Goal: Information Seeking & Learning: Learn about a topic

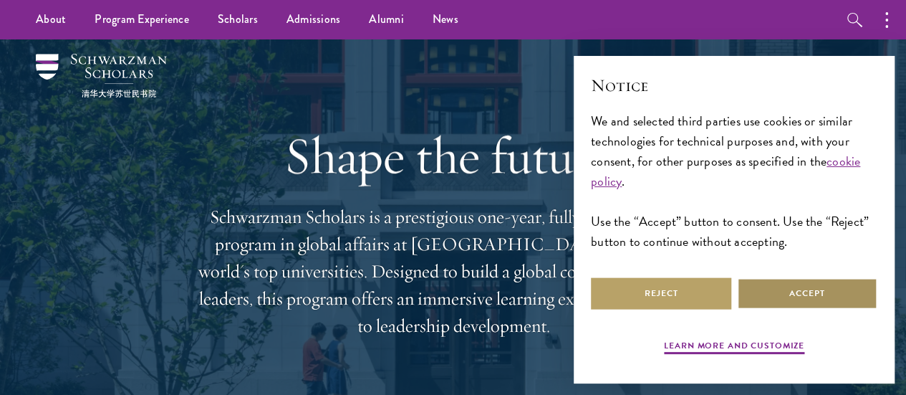
click at [851, 299] on button "Accept" at bounding box center [807, 293] width 140 height 32
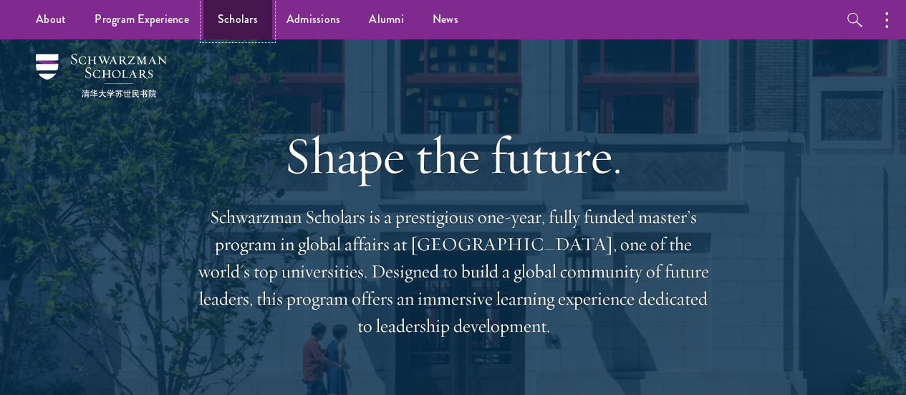
click at [225, 13] on link "Scholars" at bounding box center [237, 19] width 69 height 39
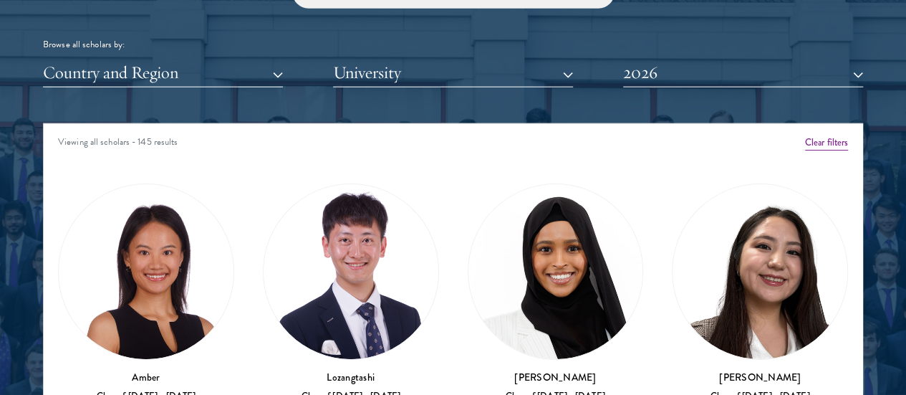
scroll to position [1751, 0]
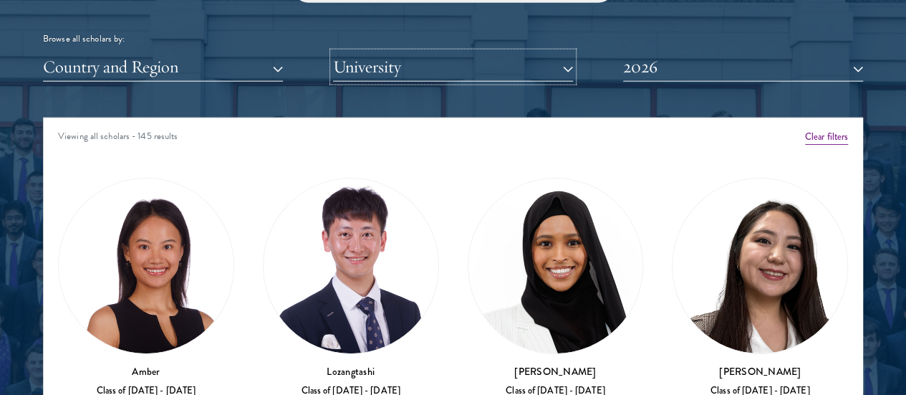
click at [470, 52] on button "University" at bounding box center [453, 66] width 240 height 29
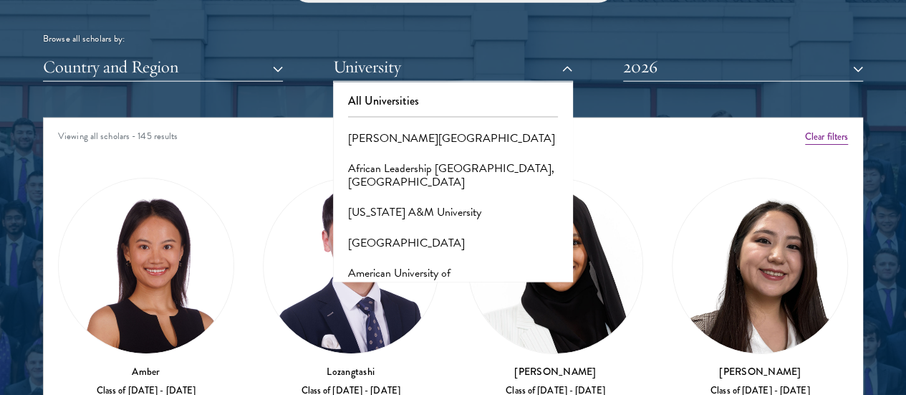
click at [16, 72] on div at bounding box center [453, 190] width 906 height 885
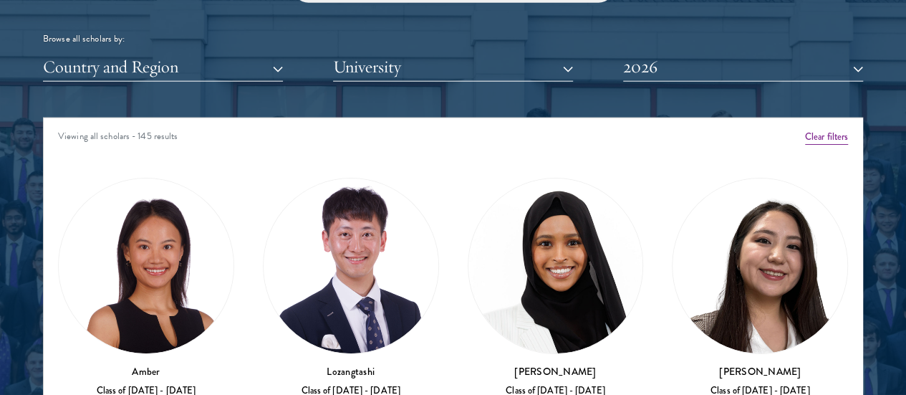
click at [566, 52] on div "Country and Region All Countries and Regions [GEOGRAPHIC_DATA] [GEOGRAPHIC_DATA…" at bounding box center [453, 66] width 820 height 29
click at [557, 52] on button "University" at bounding box center [453, 66] width 240 height 29
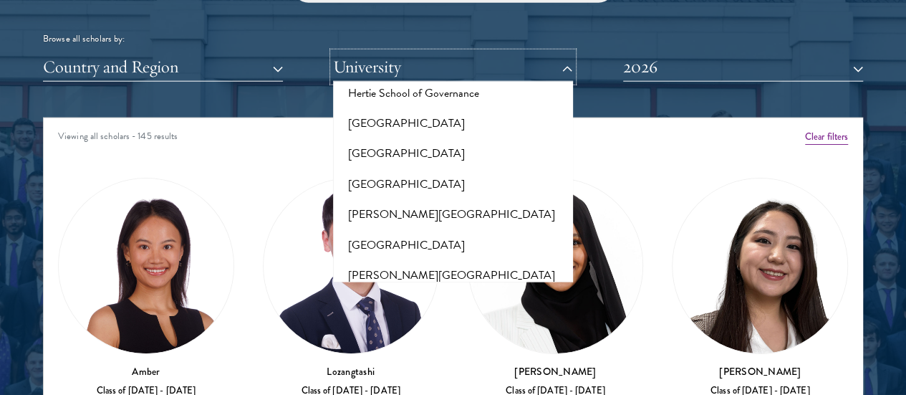
scroll to position [4123, 0]
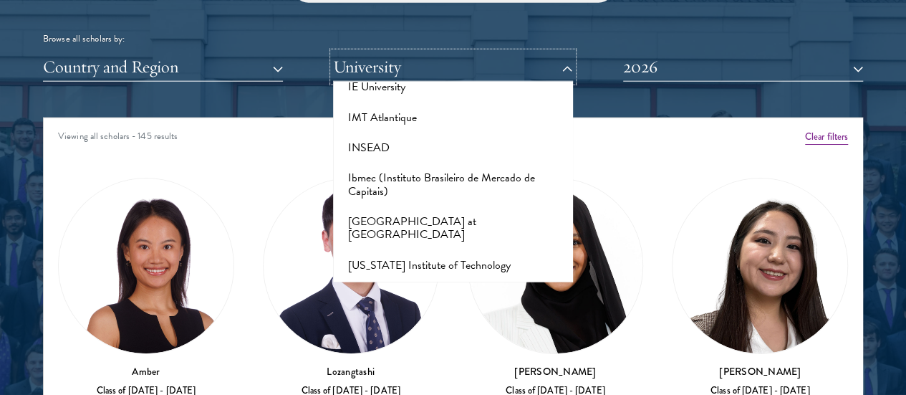
click at [473, 52] on button "University" at bounding box center [453, 66] width 240 height 29
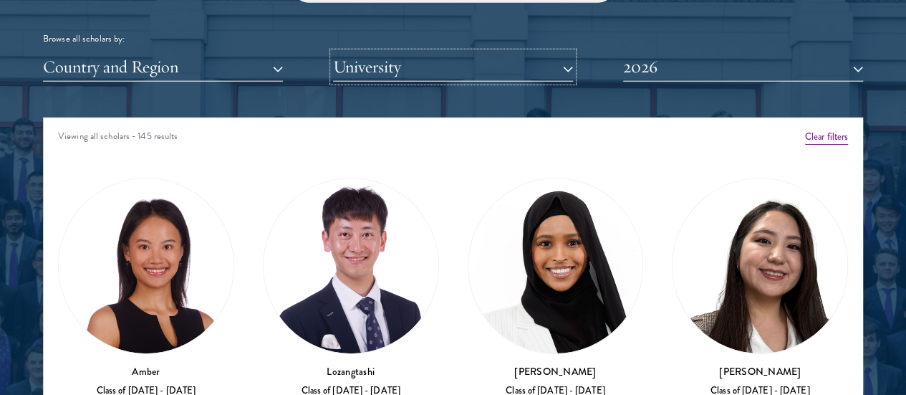
click at [473, 52] on button "University" at bounding box center [453, 66] width 240 height 29
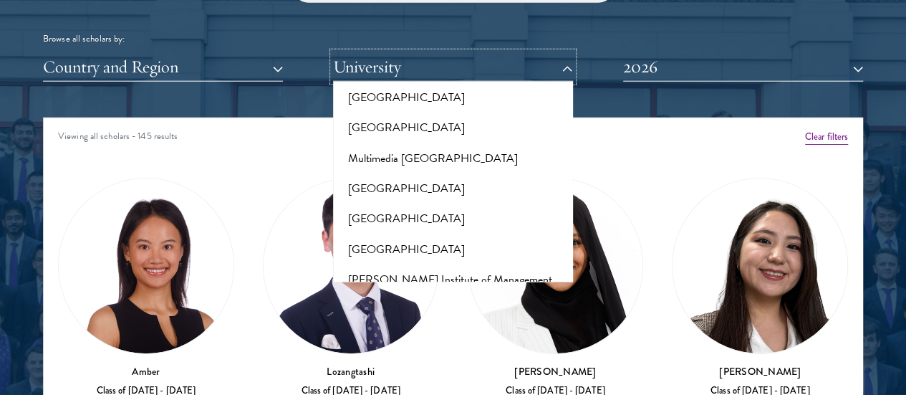
scroll to position [6120, 0]
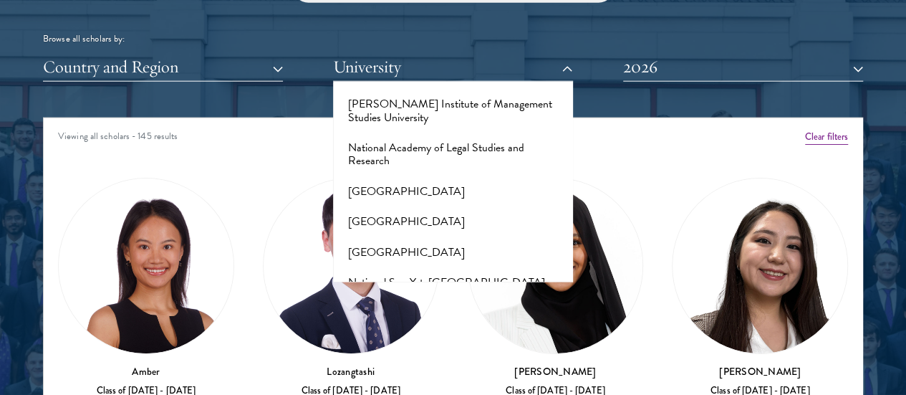
click at [307, 20] on div "Browse all scholars by: Country and Region All Countries and Regions [GEOGRAPHI…" at bounding box center [453, 26] width 820 height 111
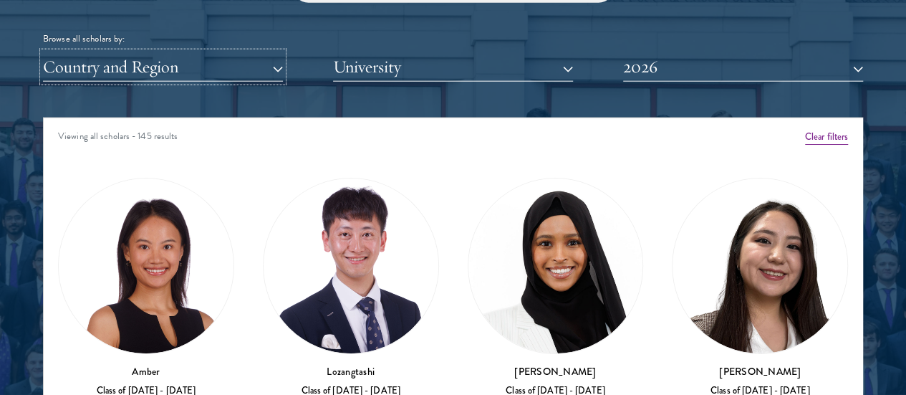
click at [283, 52] on button "Country and Region" at bounding box center [163, 66] width 240 height 29
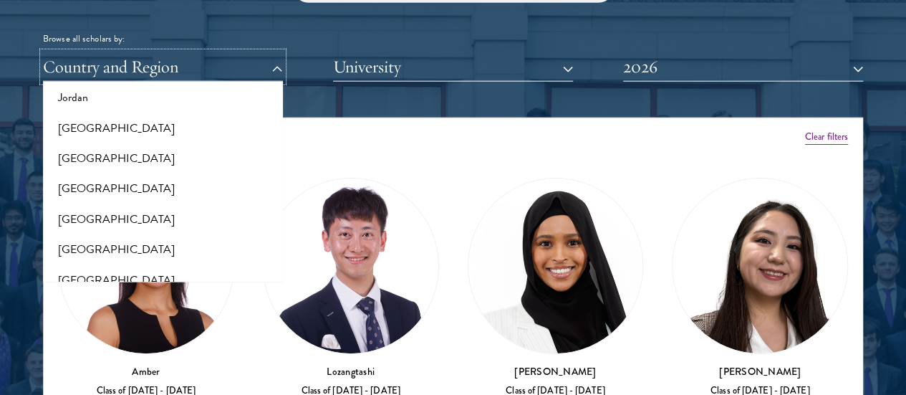
scroll to position [1368, 0]
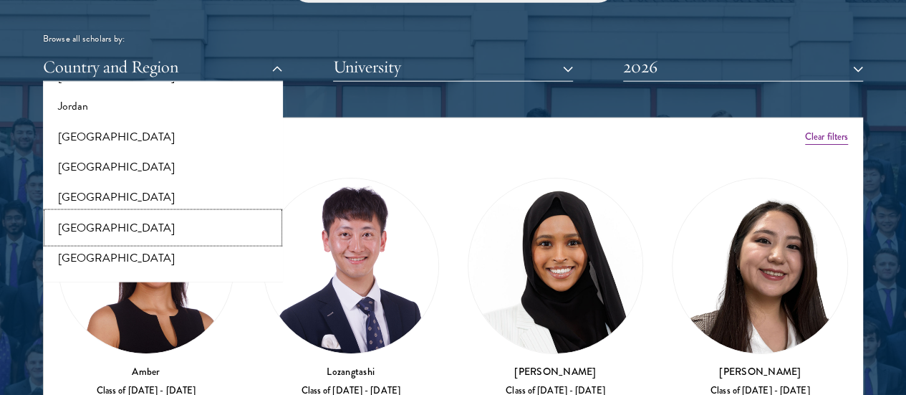
click at [221, 213] on button "[GEOGRAPHIC_DATA]" at bounding box center [162, 228] width 231 height 30
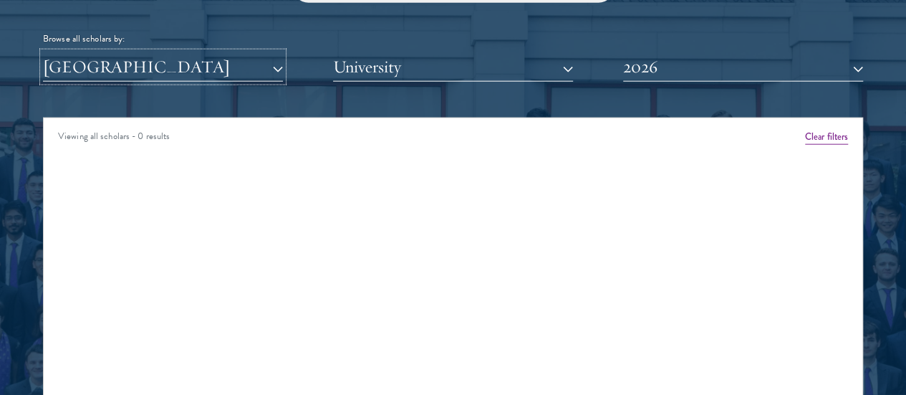
click at [283, 52] on button "[GEOGRAPHIC_DATA]" at bounding box center [163, 66] width 240 height 29
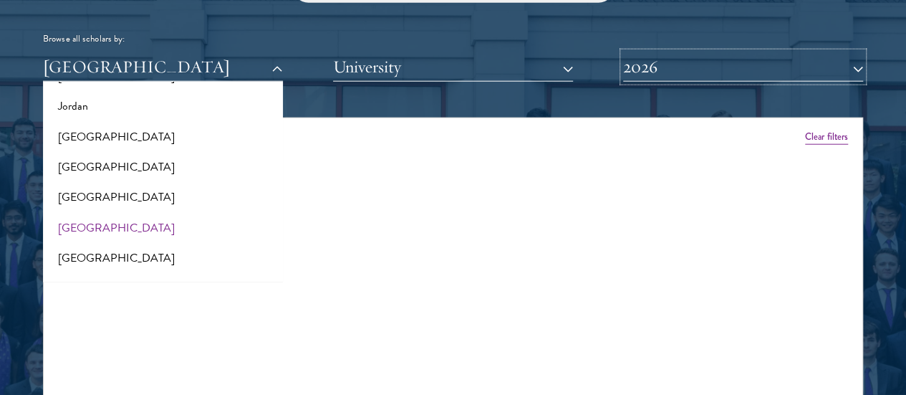
click at [650, 52] on button "2026" at bounding box center [743, 66] width 240 height 29
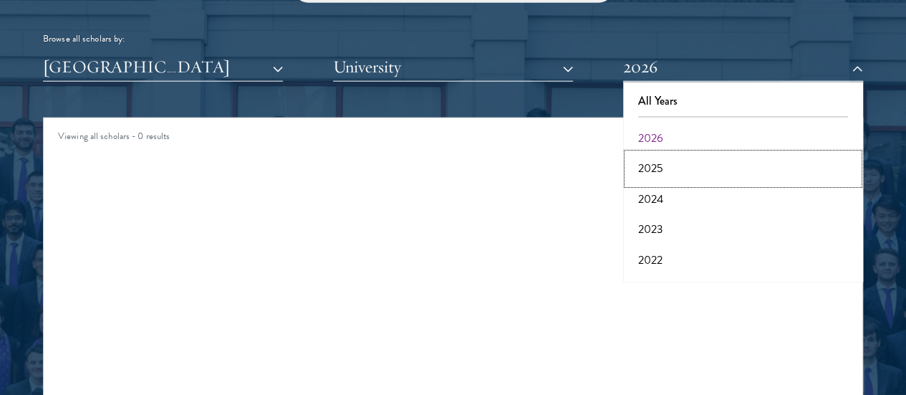
click at [647, 153] on button "2025" at bounding box center [742, 168] width 231 height 30
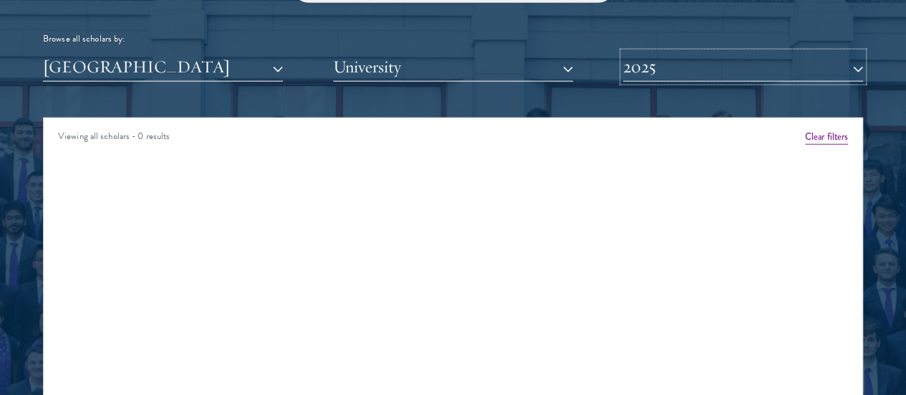
click at [653, 52] on button "2025" at bounding box center [743, 66] width 240 height 29
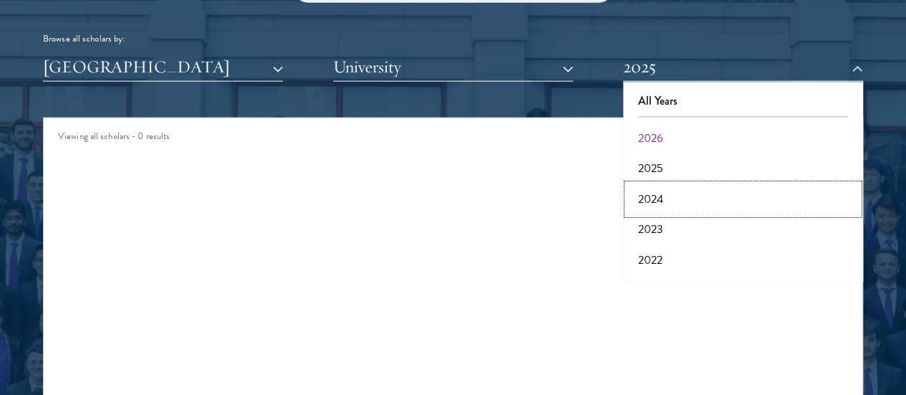
click at [651, 184] on button "2024" at bounding box center [742, 199] width 231 height 30
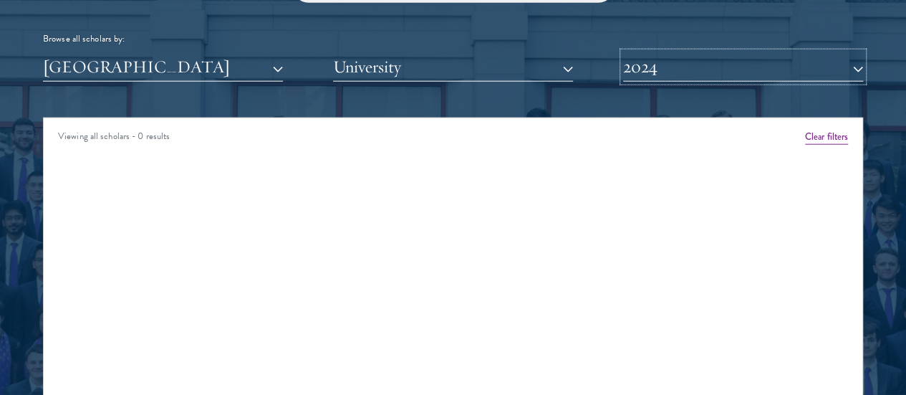
click at [624, 52] on button "2024" at bounding box center [743, 66] width 240 height 29
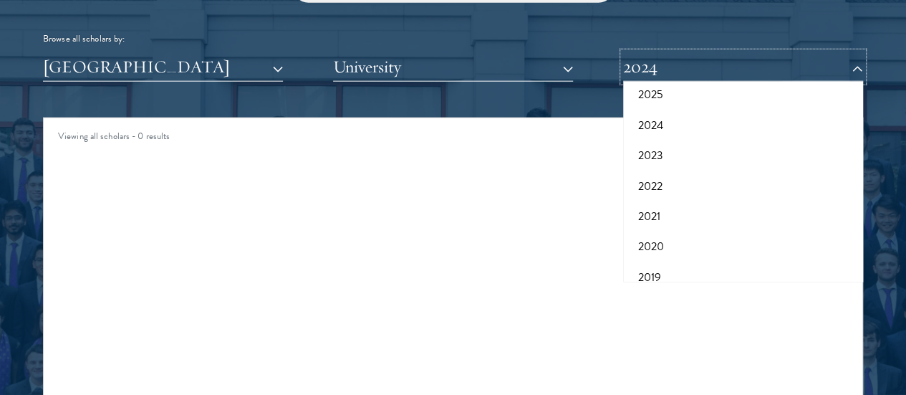
scroll to position [74, 0]
click at [632, 201] on button "2021" at bounding box center [742, 216] width 231 height 30
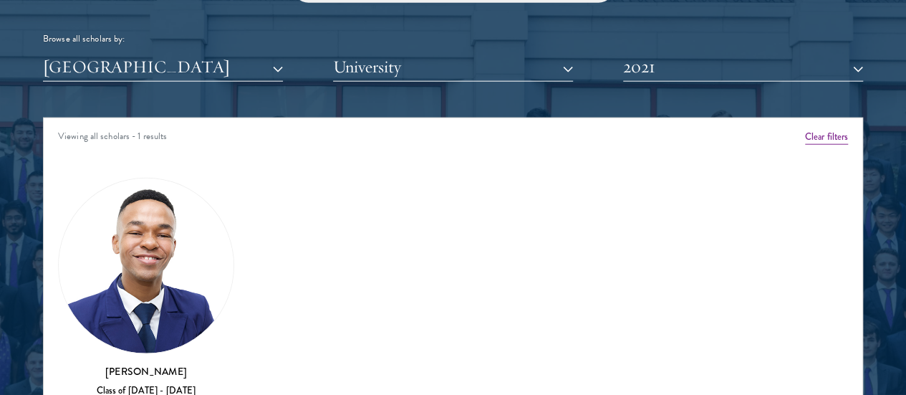
click at [169, 186] on img at bounding box center [146, 265] width 175 height 175
click at [663, 52] on button "2021" at bounding box center [743, 66] width 240 height 29
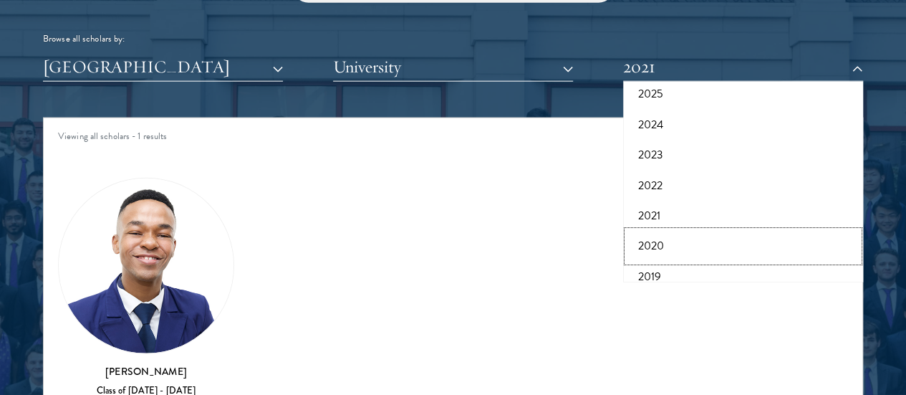
click at [641, 231] on button "2020" at bounding box center [742, 246] width 231 height 30
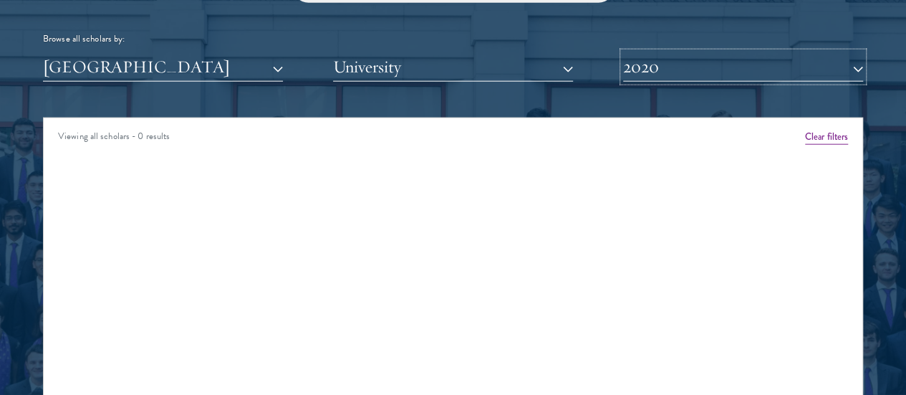
click at [672, 52] on button "2020" at bounding box center [743, 66] width 240 height 29
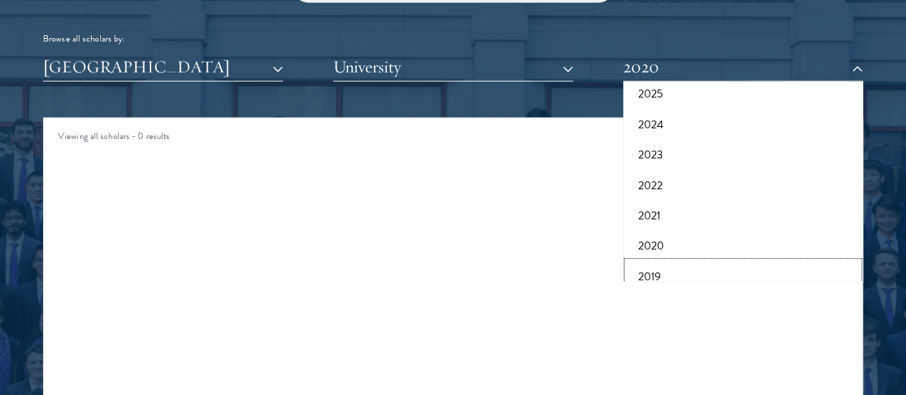
click at [647, 261] on button "2019" at bounding box center [742, 276] width 231 height 30
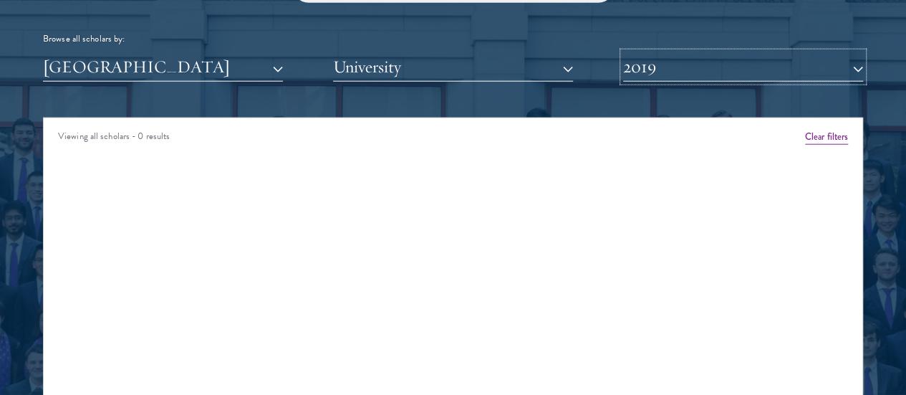
click at [825, 52] on button "2019" at bounding box center [743, 66] width 240 height 29
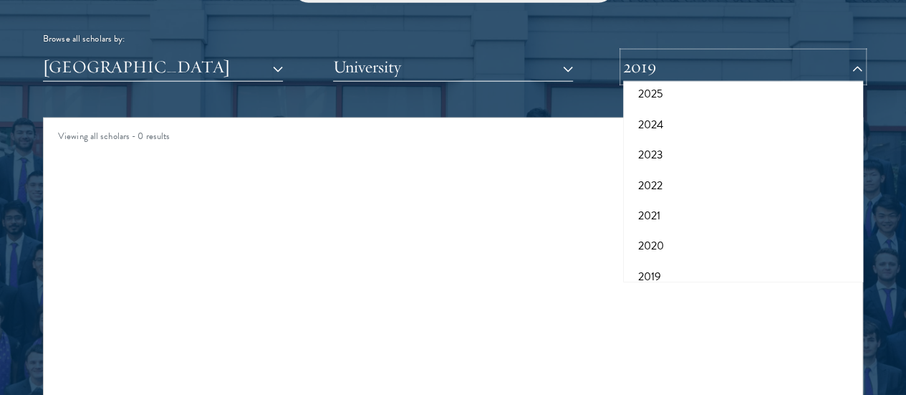
scroll to position [148, 0]
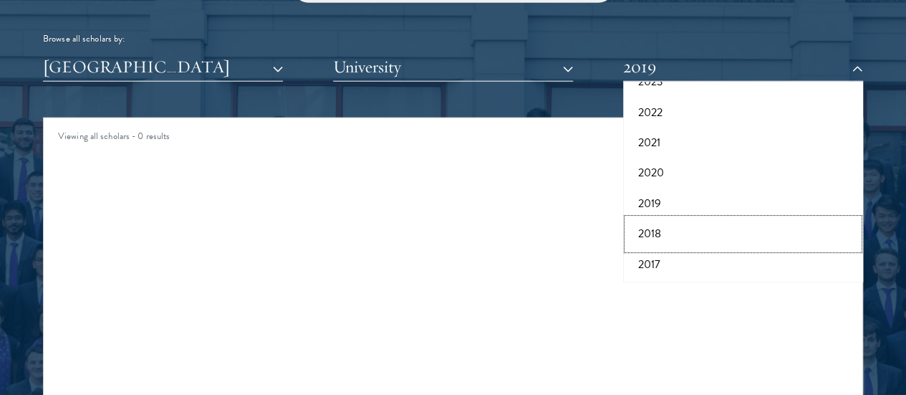
click at [720, 218] on button "2018" at bounding box center [742, 233] width 231 height 30
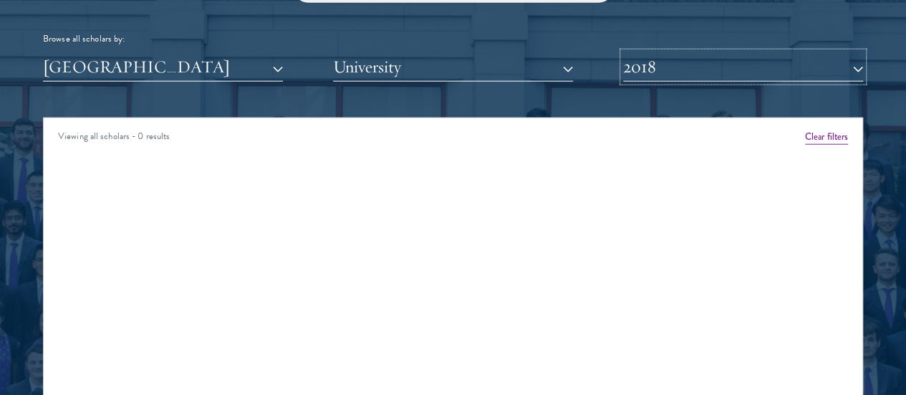
click at [781, 52] on button "2018" at bounding box center [743, 66] width 240 height 29
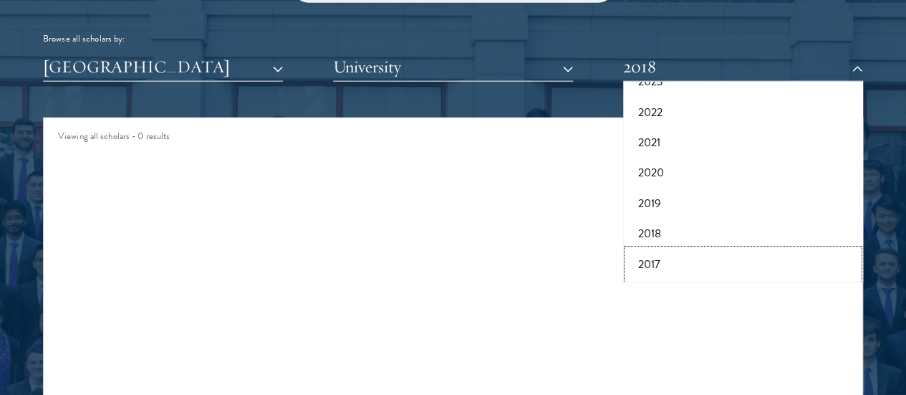
click at [639, 249] on button "2017" at bounding box center [742, 264] width 231 height 30
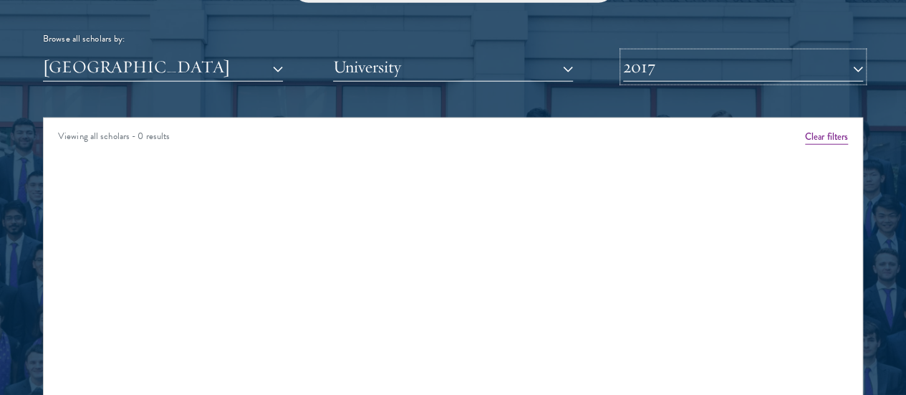
click at [643, 52] on button "2017" at bounding box center [743, 66] width 240 height 29
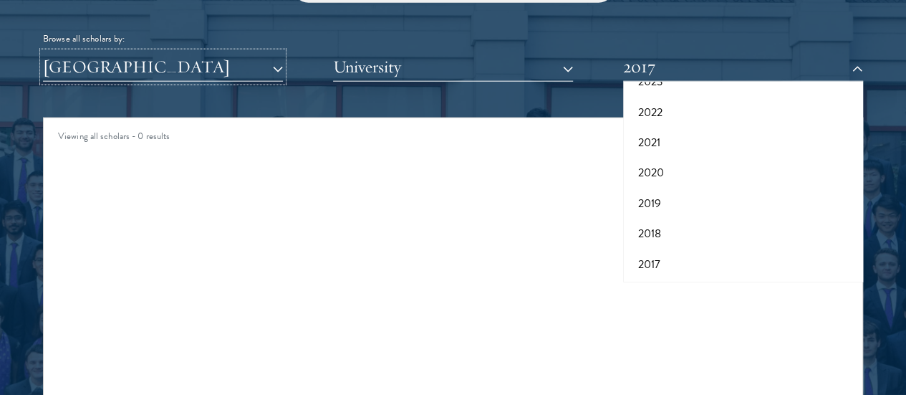
click at [258, 52] on button "[GEOGRAPHIC_DATA]" at bounding box center [163, 66] width 240 height 29
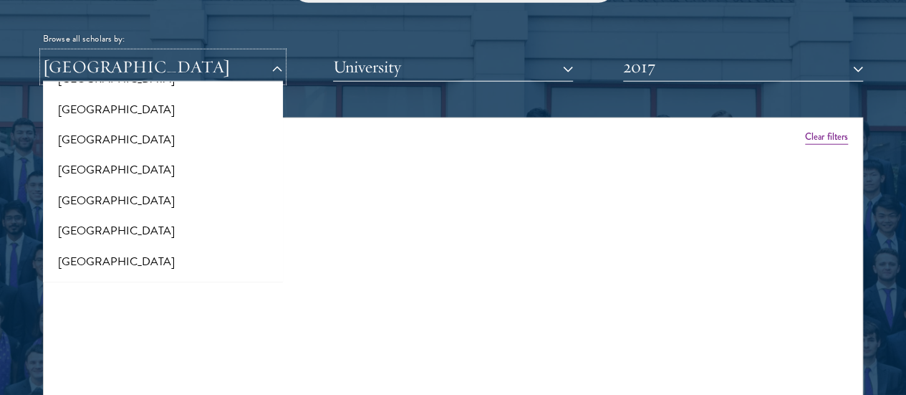
scroll to position [311, 0]
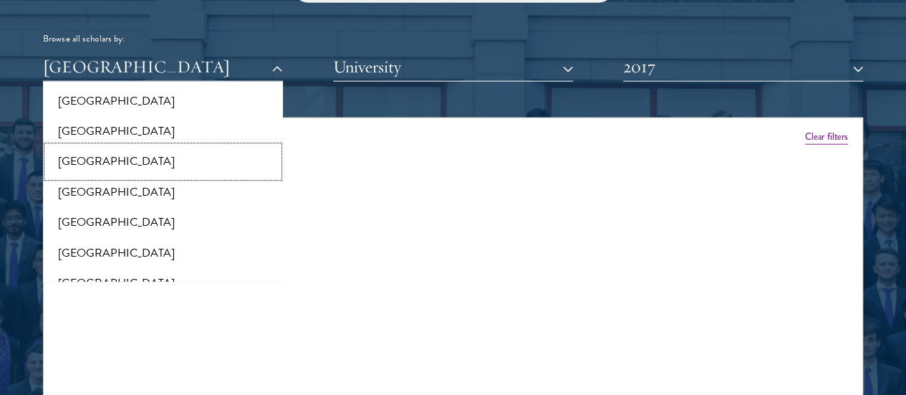
click at [145, 146] on button "[GEOGRAPHIC_DATA]" at bounding box center [162, 161] width 231 height 30
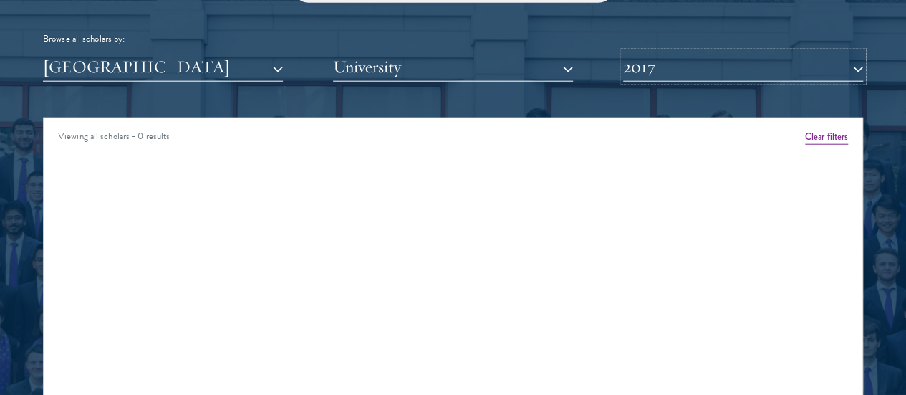
click at [623, 52] on button "2017" at bounding box center [743, 66] width 240 height 29
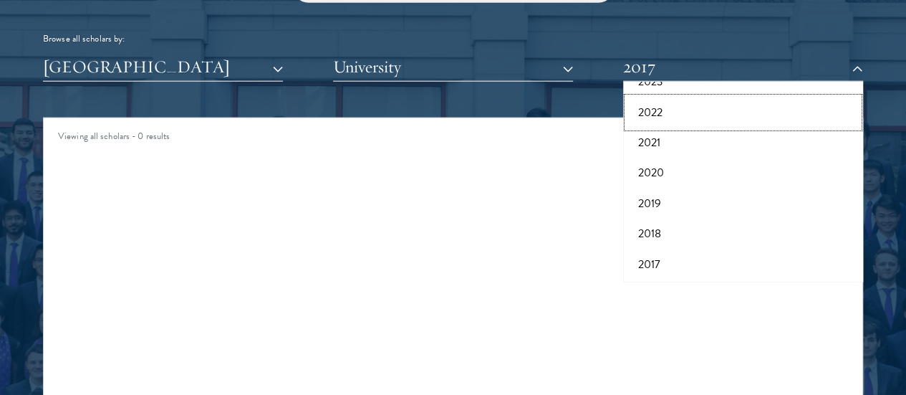
click at [703, 97] on button "2022" at bounding box center [742, 112] width 231 height 30
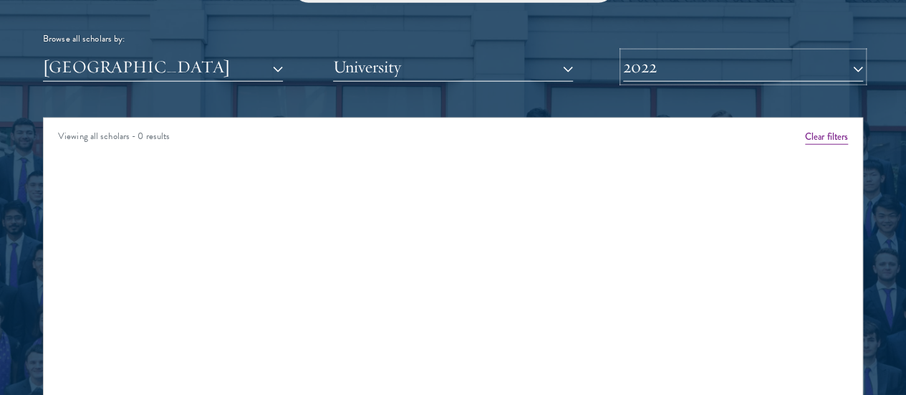
click at [688, 52] on button "2022" at bounding box center [743, 66] width 240 height 29
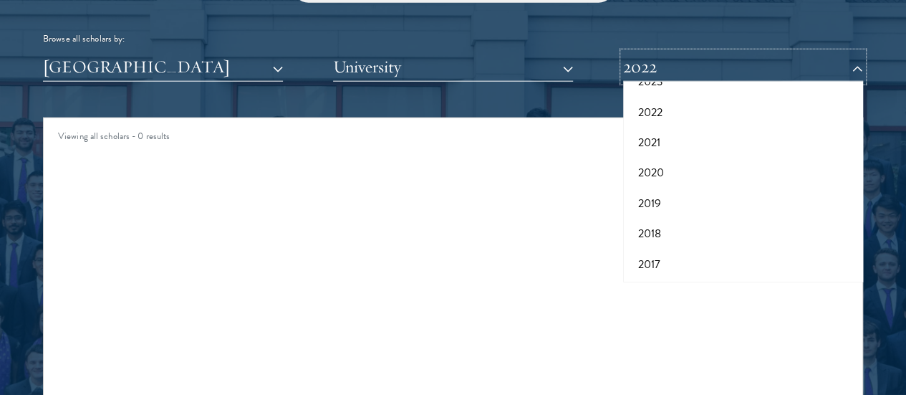
scroll to position [119, 0]
click at [686, 95] on button "2023" at bounding box center [742, 110] width 231 height 30
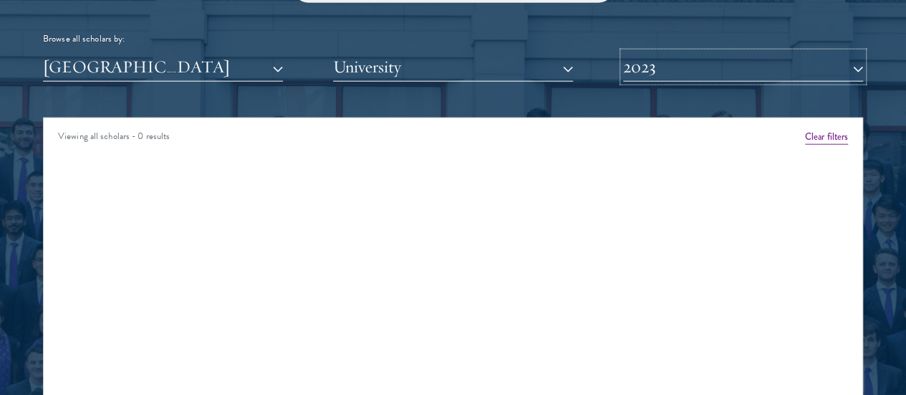
click at [822, 52] on button "2023" at bounding box center [743, 66] width 240 height 29
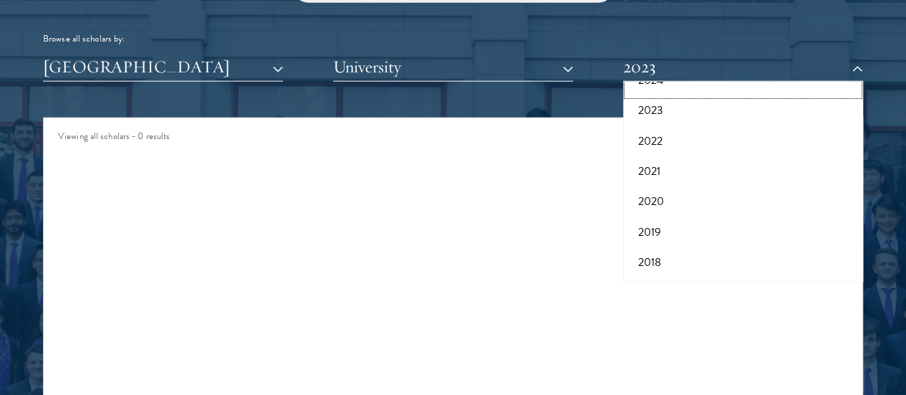
click at [690, 65] on button "2024" at bounding box center [742, 80] width 231 height 30
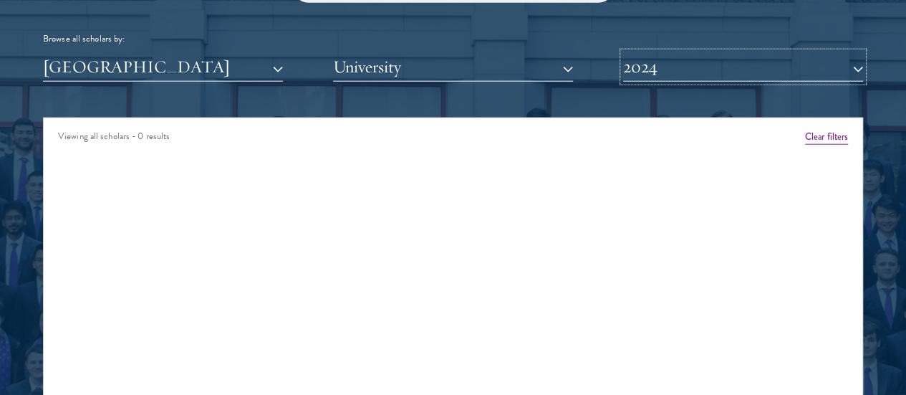
click at [821, 52] on button "2024" at bounding box center [743, 66] width 240 height 29
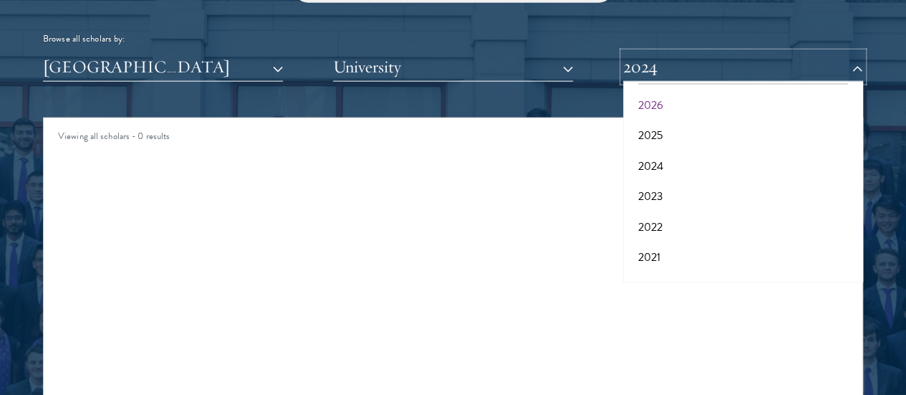
scroll to position [4, 0]
click at [655, 149] on button "2025" at bounding box center [742, 164] width 231 height 30
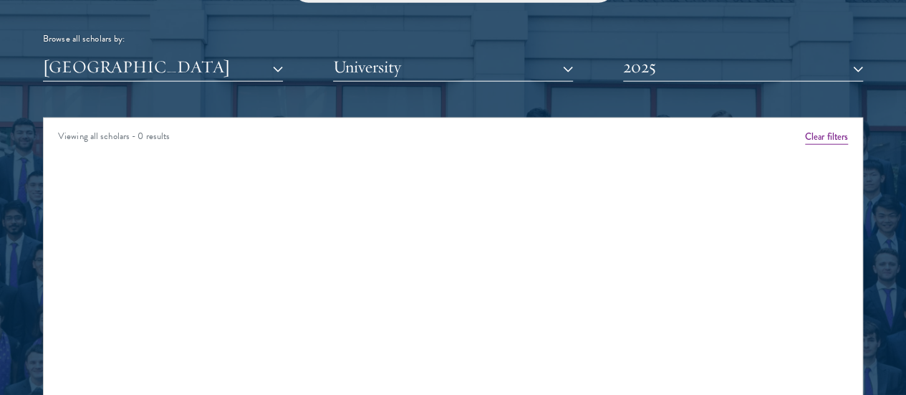
click at [683, 55] on div "Scholar Directory Congratulations and welcome to the Schwarzman Scholars Class …" at bounding box center [453, 190] width 820 height 713
click at [685, 52] on button "2025" at bounding box center [743, 66] width 240 height 29
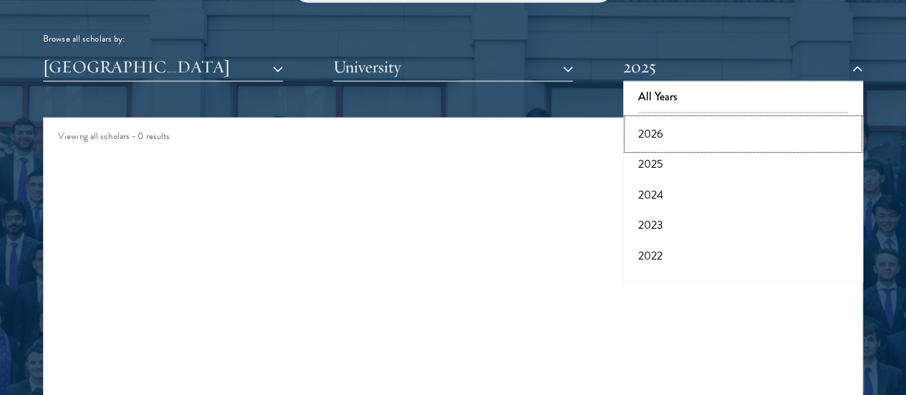
click at [653, 119] on button "2026" at bounding box center [742, 134] width 231 height 30
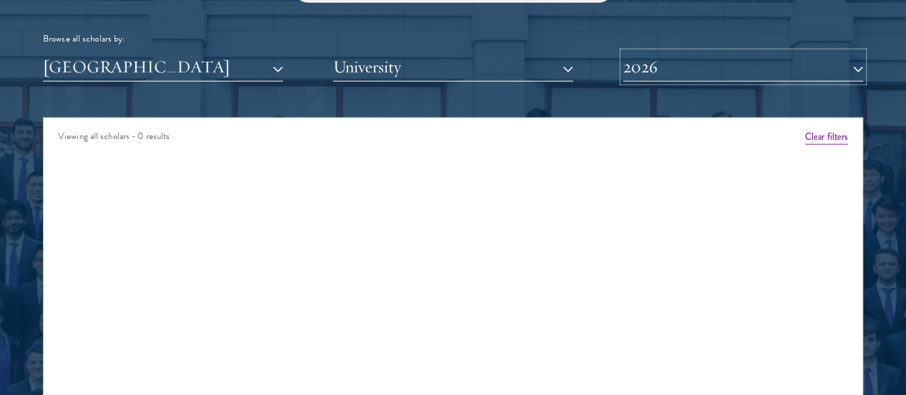
click at [805, 52] on button "2026" at bounding box center [743, 66] width 240 height 29
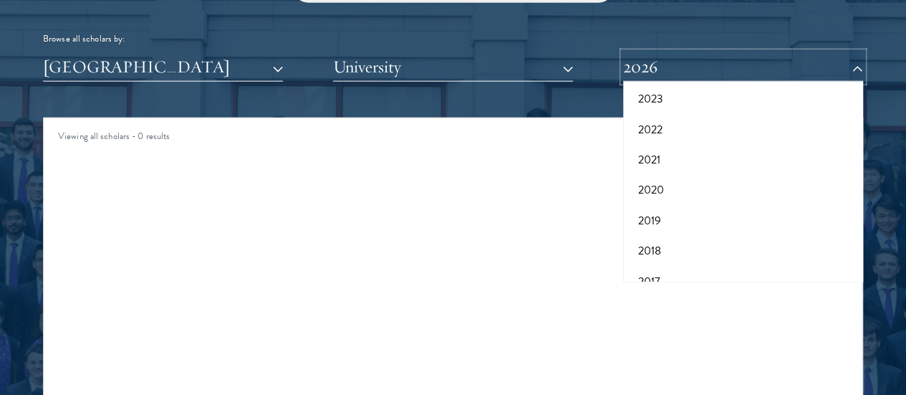
scroll to position [138, 0]
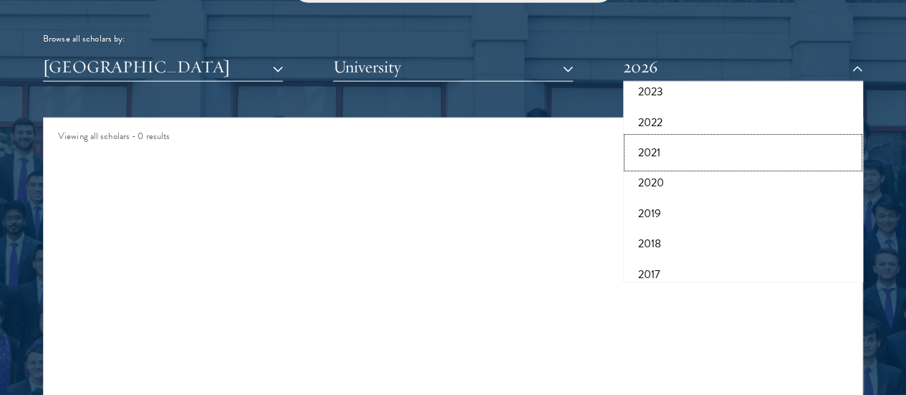
click at [647, 138] on button "2021" at bounding box center [742, 153] width 231 height 30
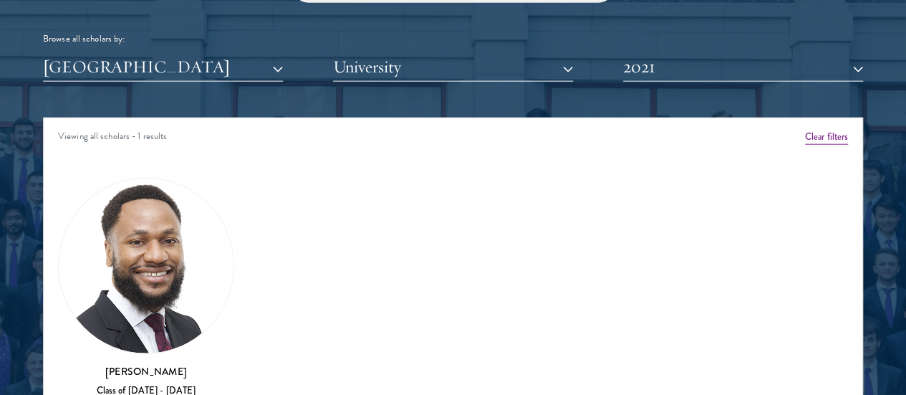
drag, startPoint x: 222, startPoint y: 270, endPoint x: 116, endPoint y: 264, distance: 106.2
click at [116, 364] on h3 "[PERSON_NAME]" at bounding box center [146, 371] width 176 height 14
copy h3 "[PERSON_NAME]"
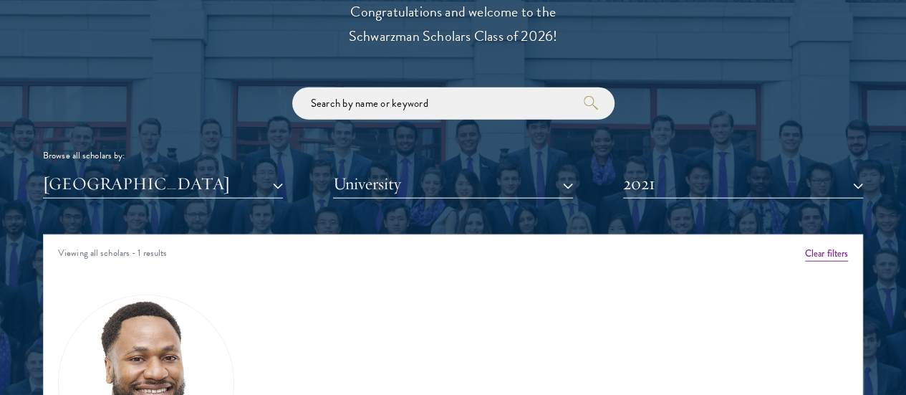
scroll to position [1670, 0]
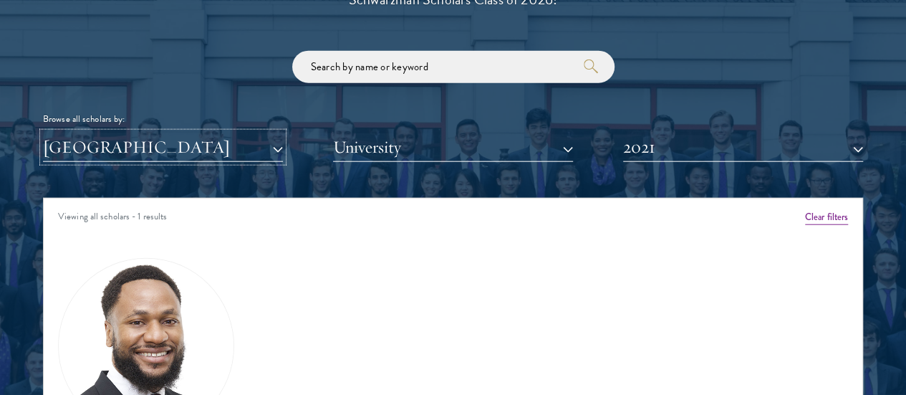
click at [264, 133] on button "[GEOGRAPHIC_DATA]" at bounding box center [163, 147] width 240 height 29
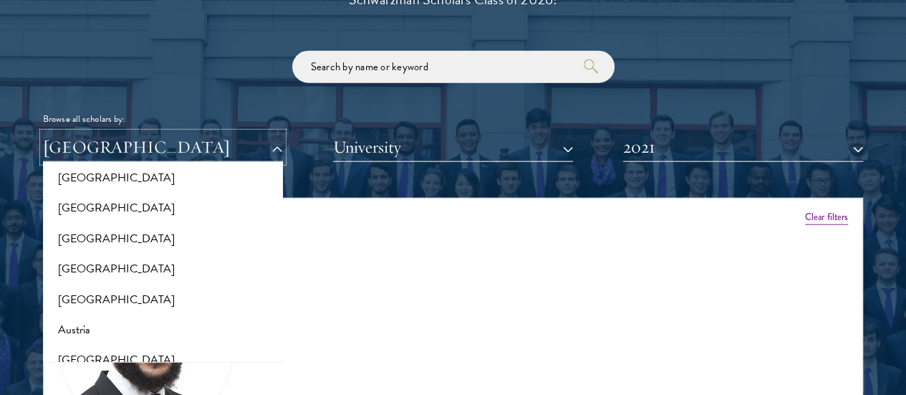
scroll to position [0, 0]
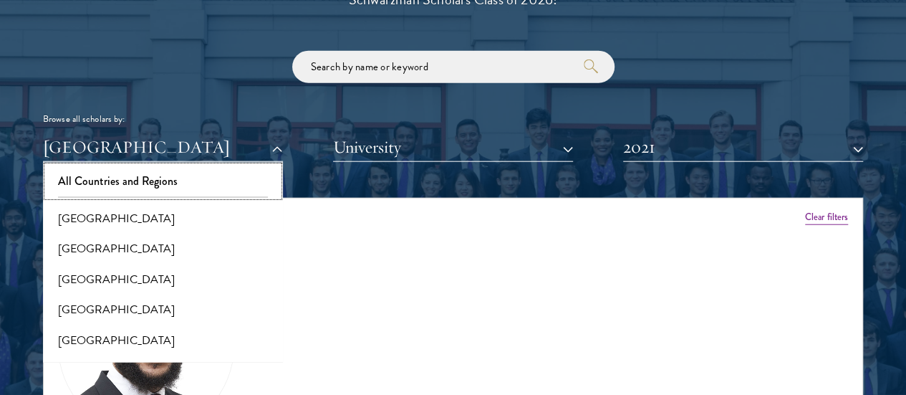
click at [219, 166] on button "All Countries and Regions" at bounding box center [162, 181] width 231 height 30
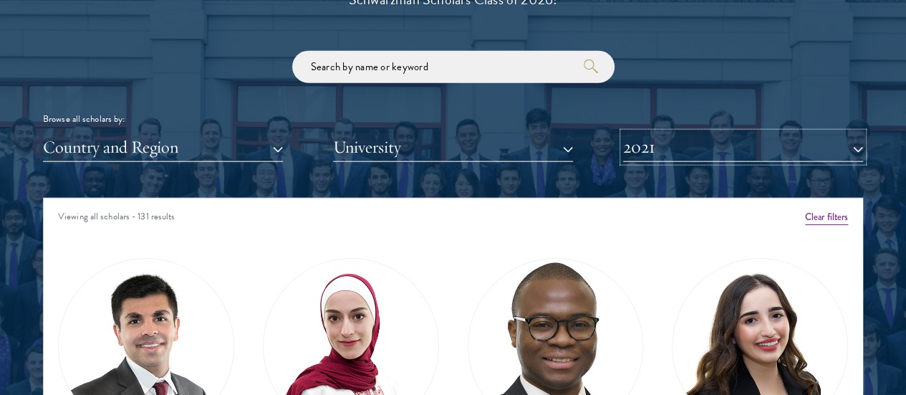
click at [648, 133] on button "2021" at bounding box center [743, 147] width 240 height 29
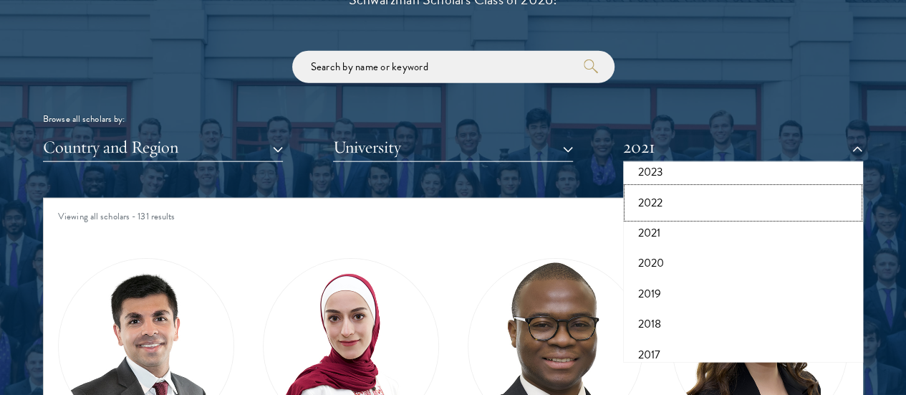
click at [663, 188] on button "2022" at bounding box center [742, 203] width 231 height 30
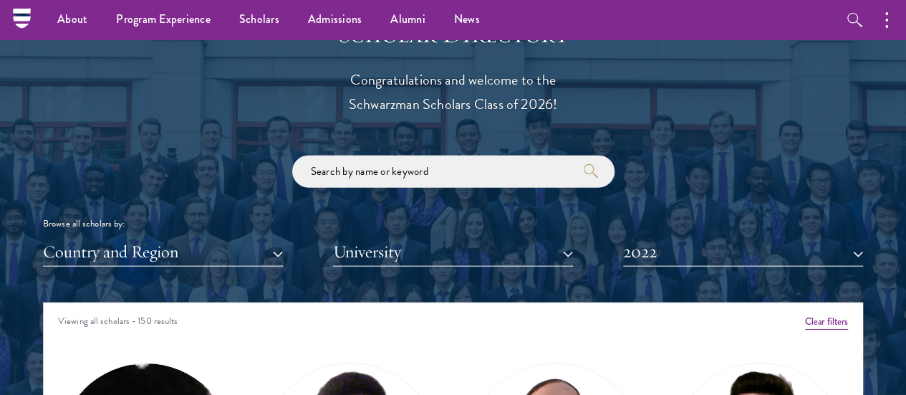
scroll to position [1554, 0]
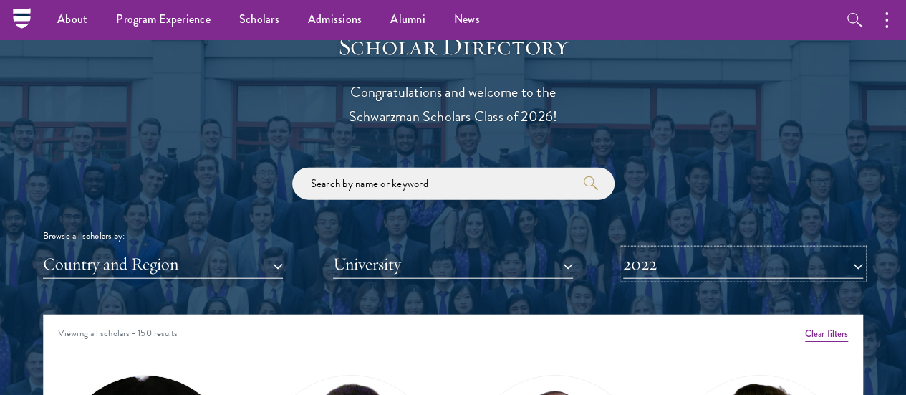
click at [650, 249] on button "2022" at bounding box center [743, 263] width 240 height 29
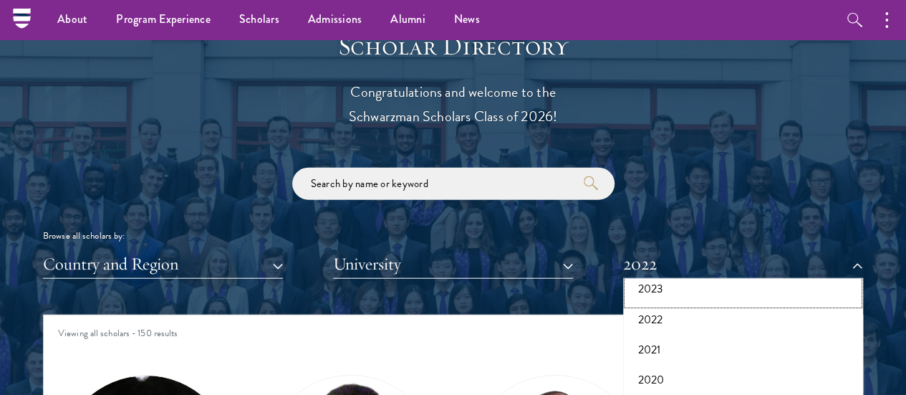
click at [648, 274] on button "2023" at bounding box center [742, 289] width 231 height 30
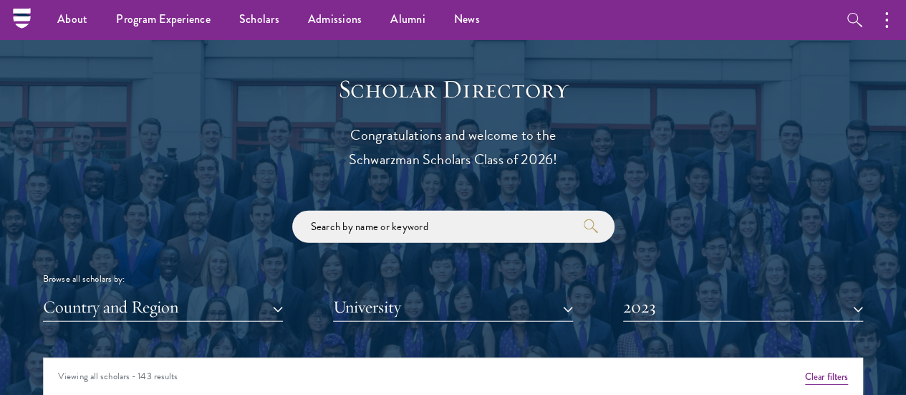
scroll to position [1461, 0]
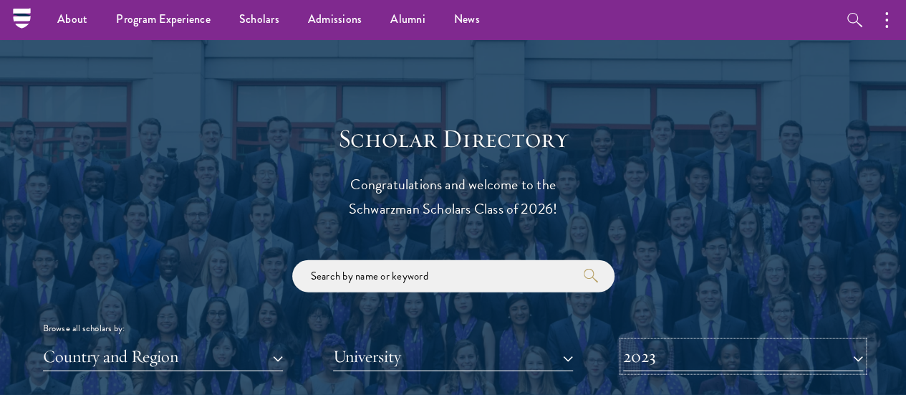
click at [690, 342] on button "2023" at bounding box center [743, 356] width 240 height 29
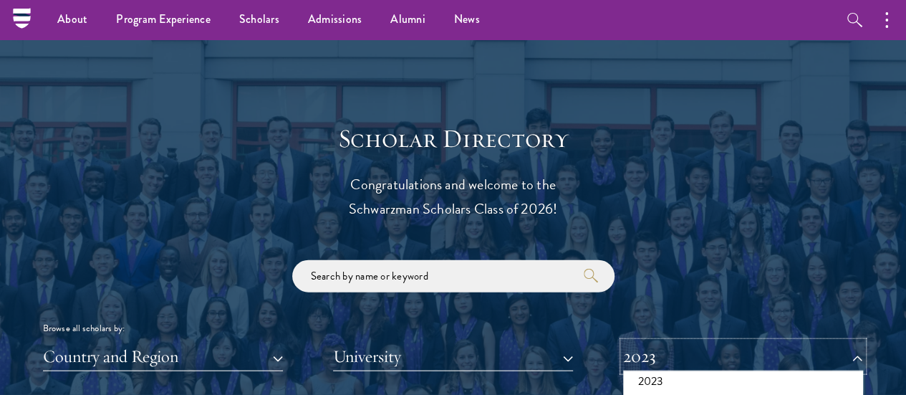
scroll to position [109, 0]
click at [703, 365] on button "2024" at bounding box center [742, 380] width 231 height 30
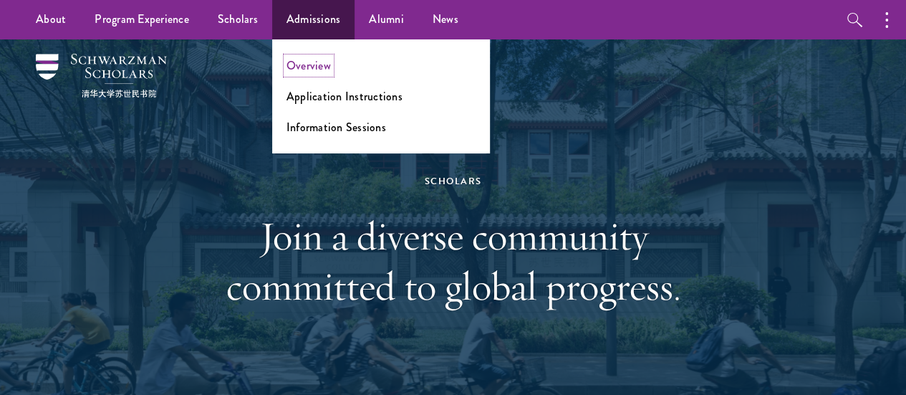
click at [320, 69] on link "Overview" at bounding box center [308, 65] width 44 height 16
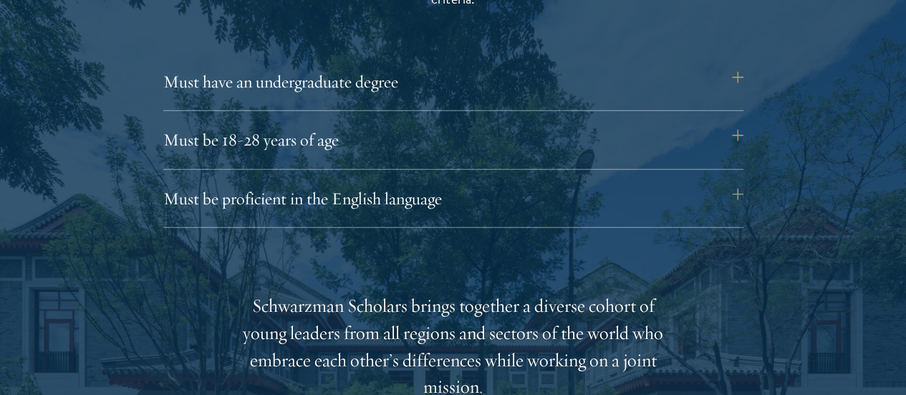
scroll to position [2001, 0]
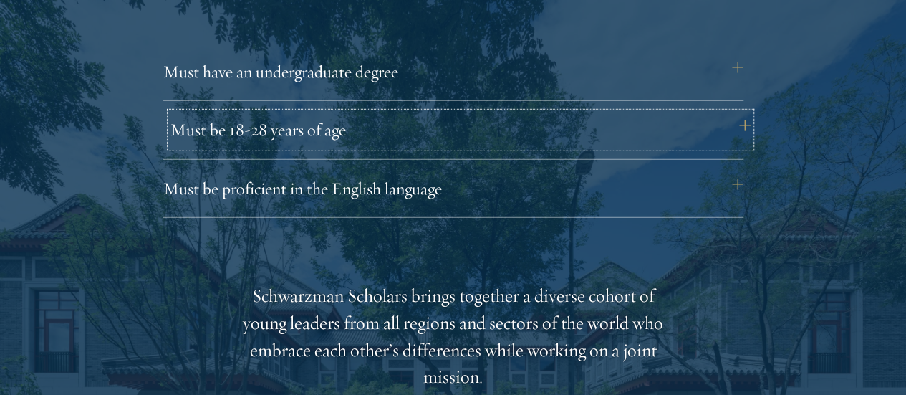
click at [613, 112] on button "Must be 18-28 years of age" at bounding box center [460, 129] width 580 height 34
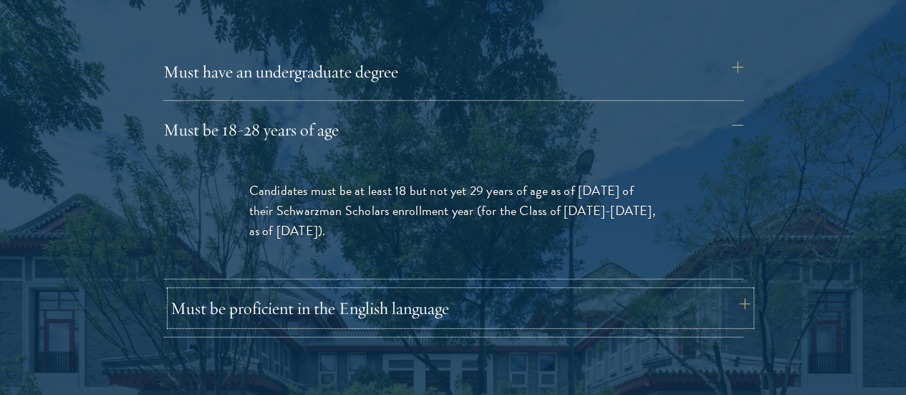
click at [523, 291] on button "Must be proficient in the English language" at bounding box center [460, 308] width 580 height 34
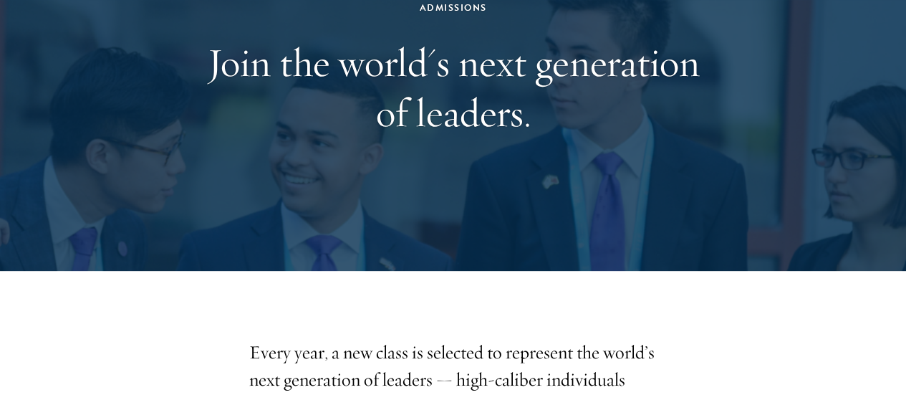
scroll to position [163, 0]
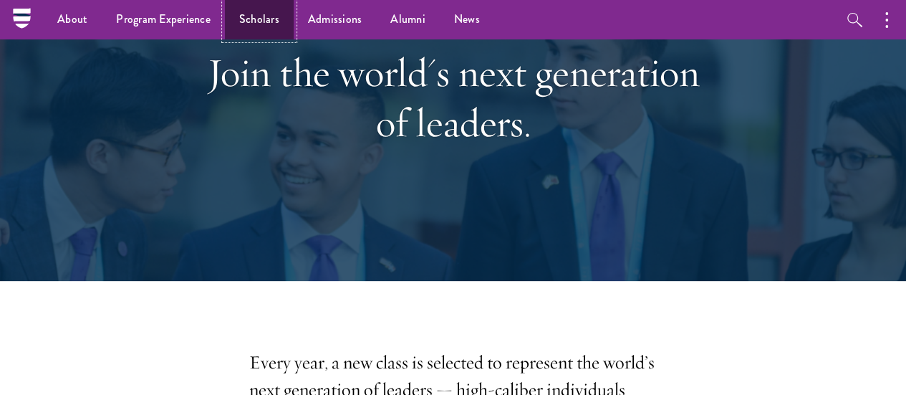
click at [259, 27] on link "Scholars" at bounding box center [259, 19] width 69 height 39
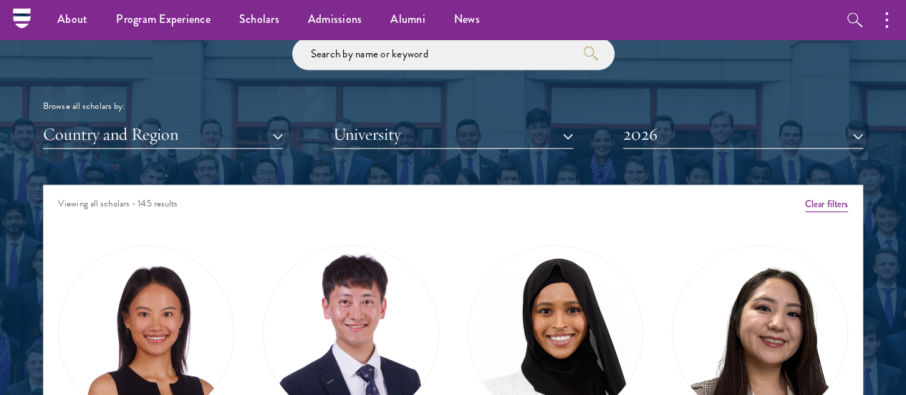
scroll to position [1670, 0]
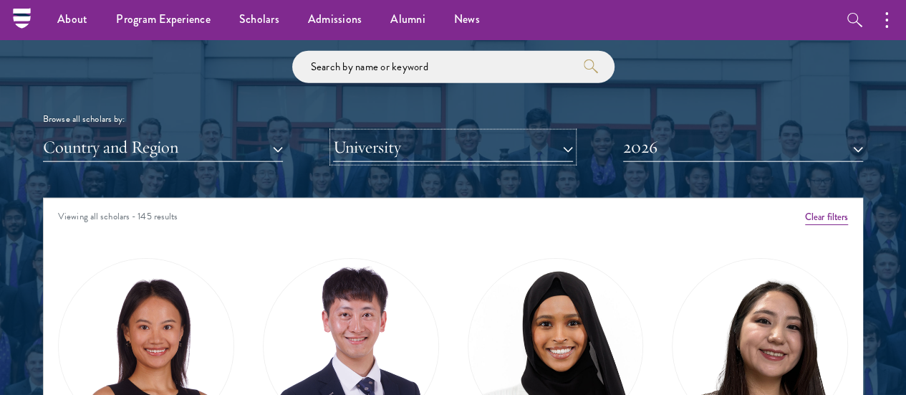
click at [384, 133] on button "University" at bounding box center [453, 147] width 240 height 29
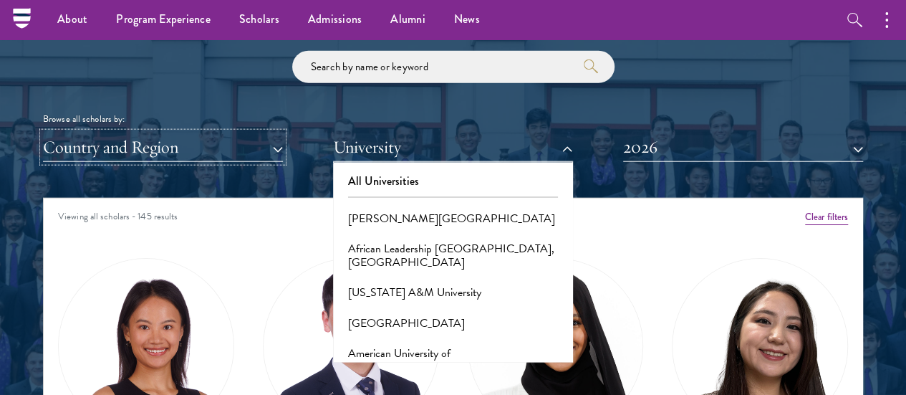
click at [258, 133] on button "Country and Region" at bounding box center [163, 147] width 240 height 29
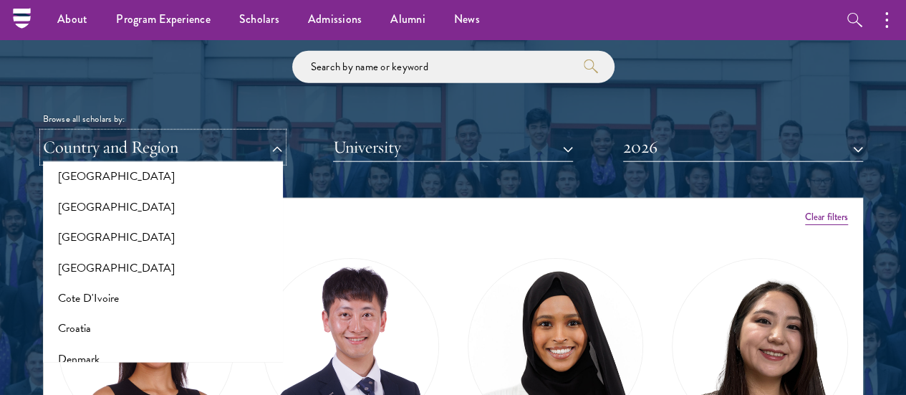
scroll to position [571, 0]
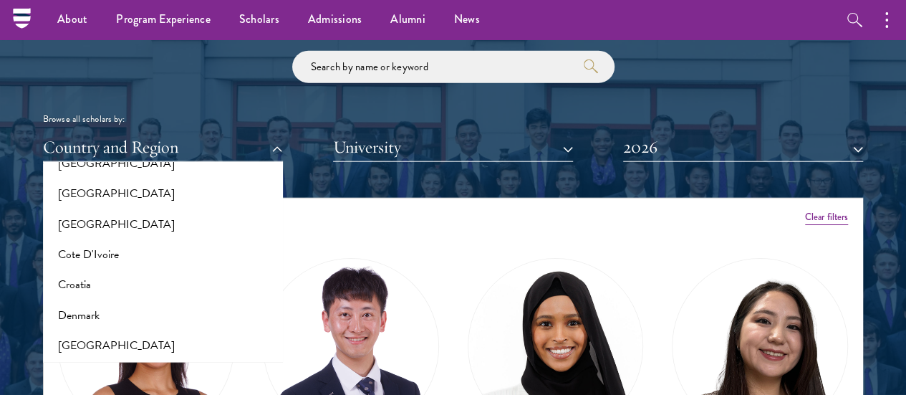
click at [315, 80] on div "Browse all scholars by: Country and Region All Countries and Regions [GEOGRAPHI…" at bounding box center [453, 106] width 820 height 111
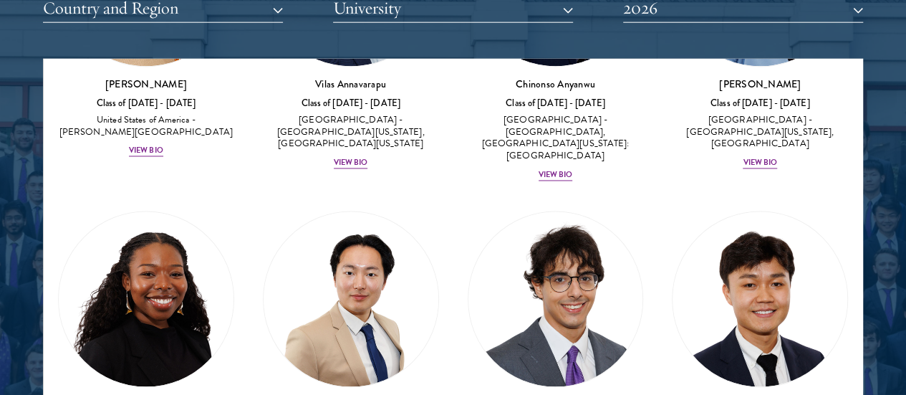
scroll to position [1150, 0]
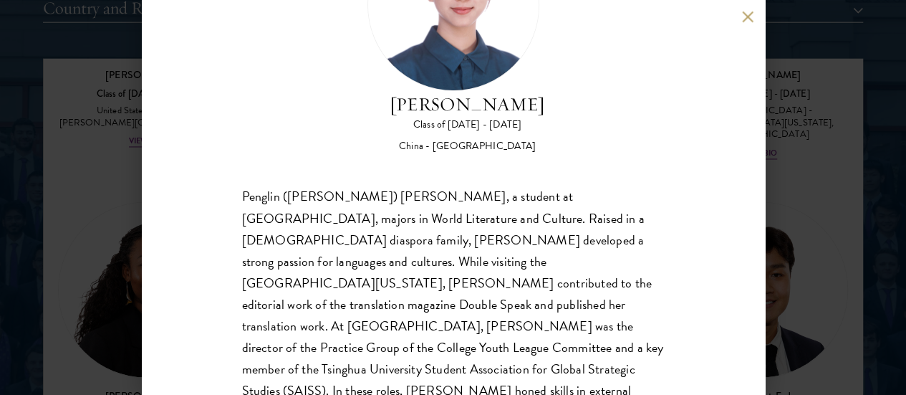
scroll to position [132, 0]
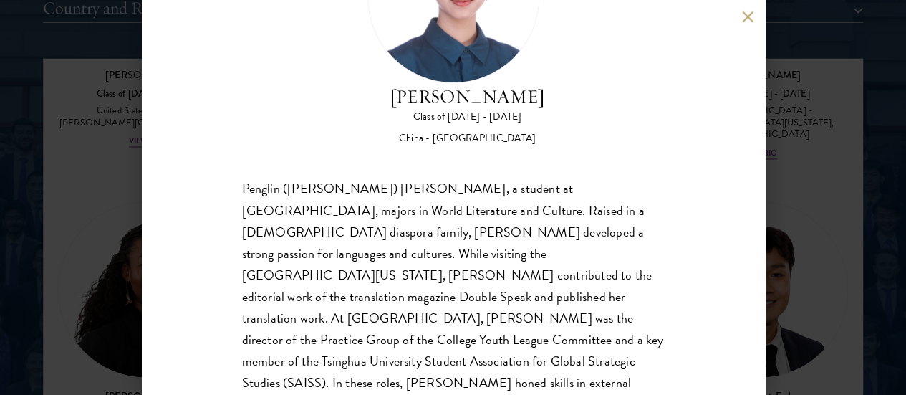
click at [746, 21] on button at bounding box center [748, 17] width 12 height 12
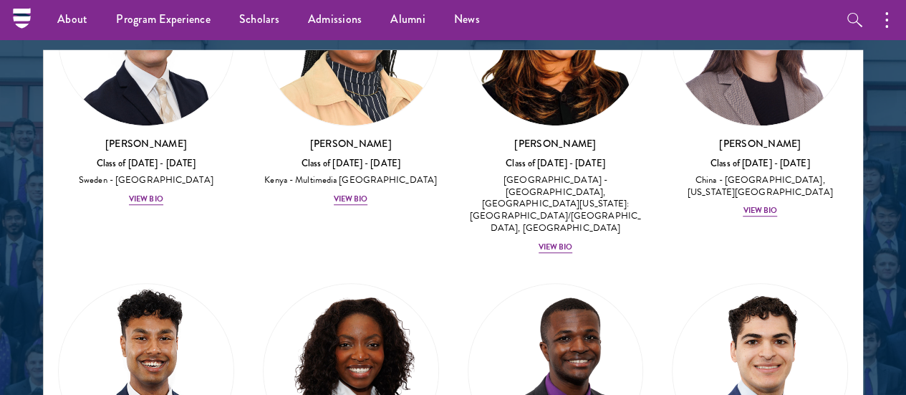
scroll to position [3276, 0]
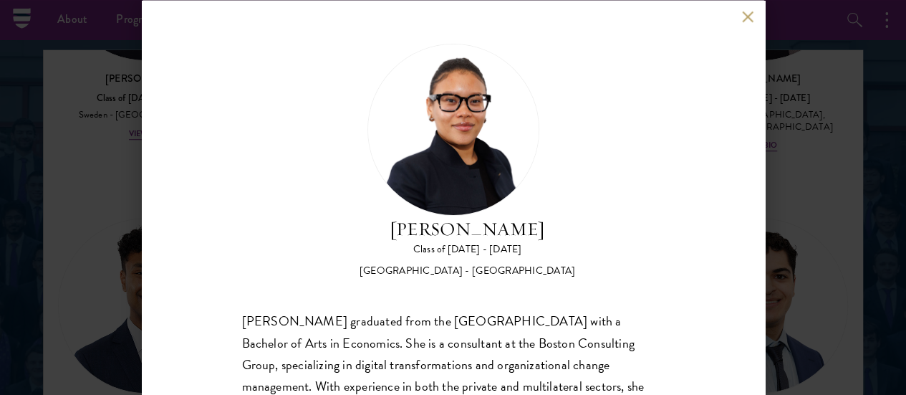
click at [746, 15] on button at bounding box center [748, 17] width 12 height 12
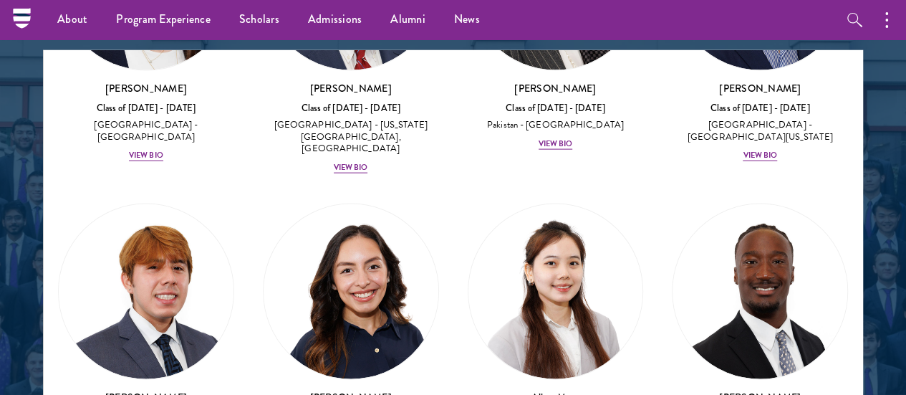
scroll to position [6938, 0]
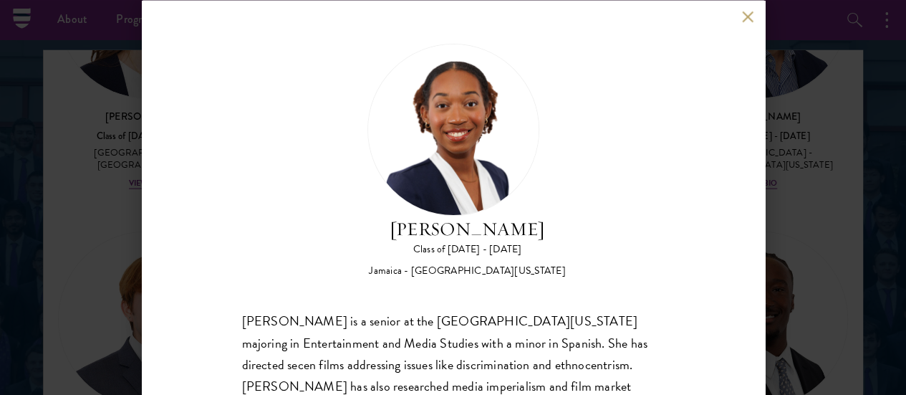
click at [748, 18] on button at bounding box center [748, 17] width 12 height 12
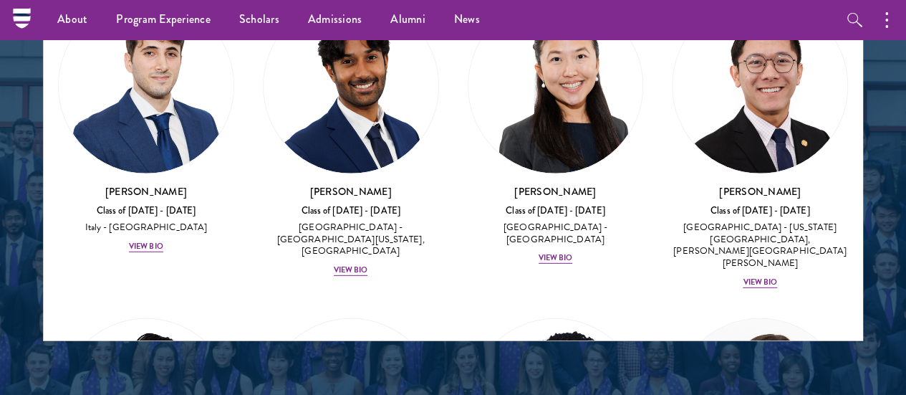
scroll to position [7334, 0]
